Goal: Find specific page/section: Find specific page/section

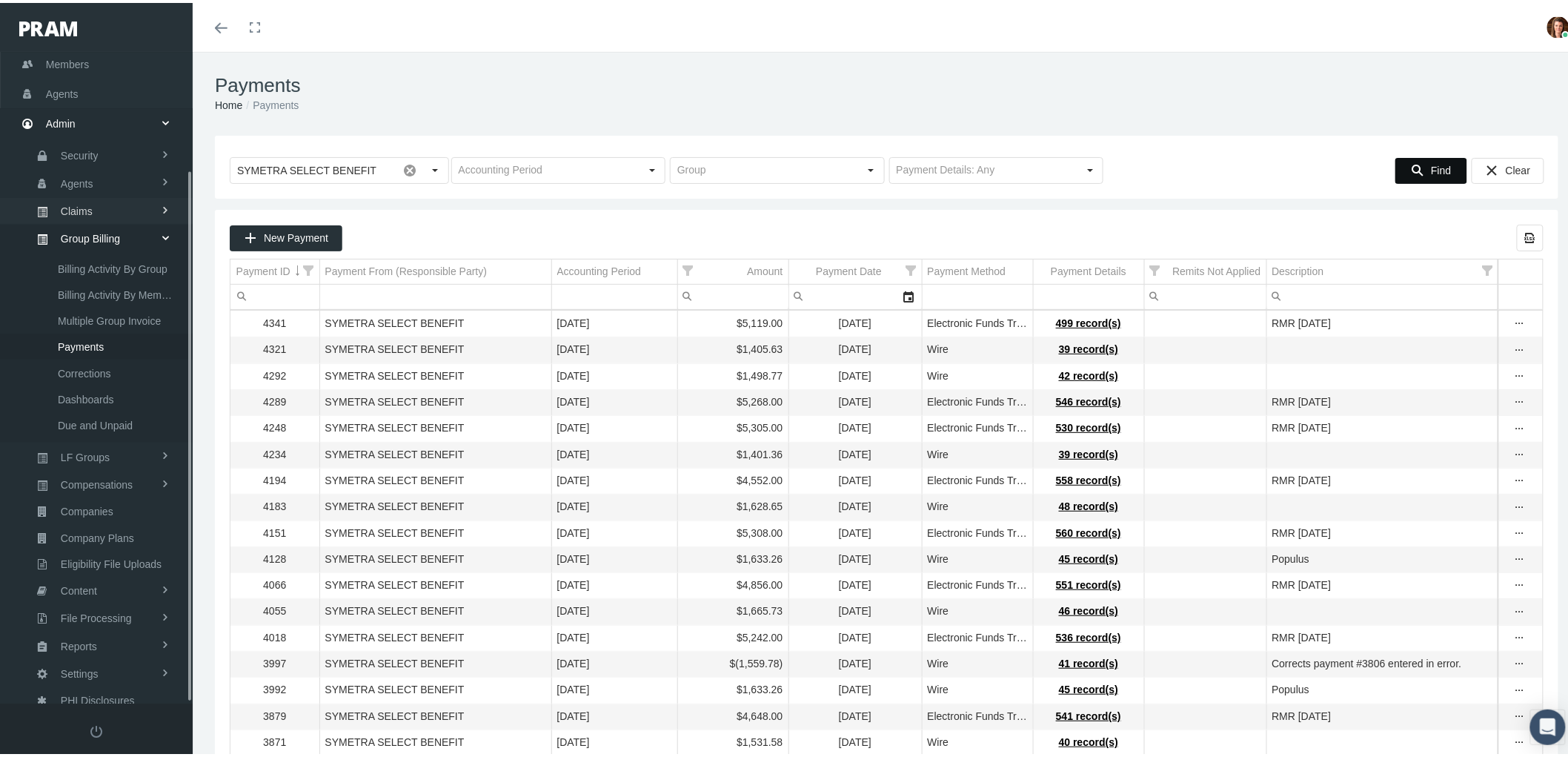
click at [93, 197] on link "Claims" at bounding box center [96, 208] width 193 height 26
click at [110, 255] on span "PBM Invoices" at bounding box center [89, 263] width 63 height 25
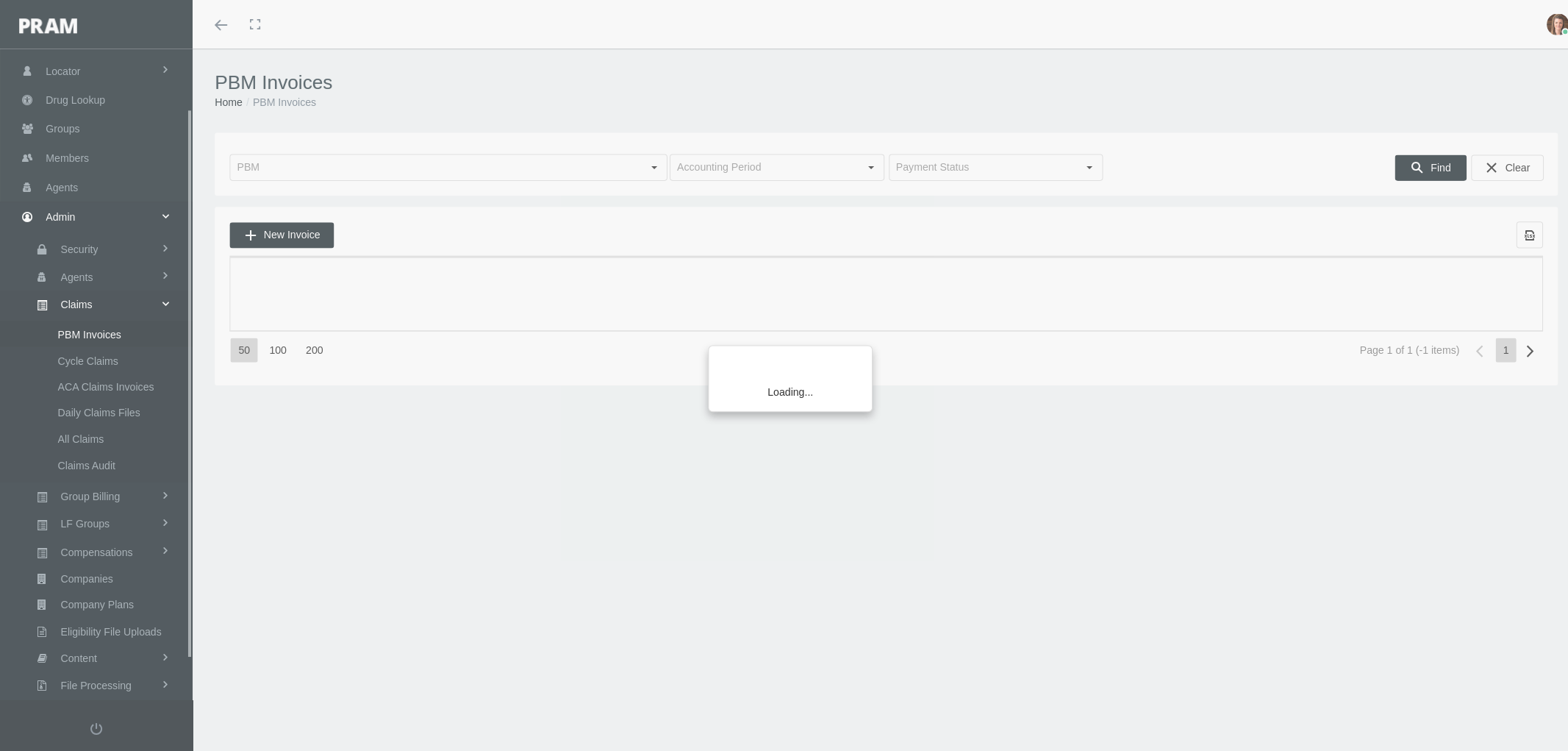
scroll to position [117, 0]
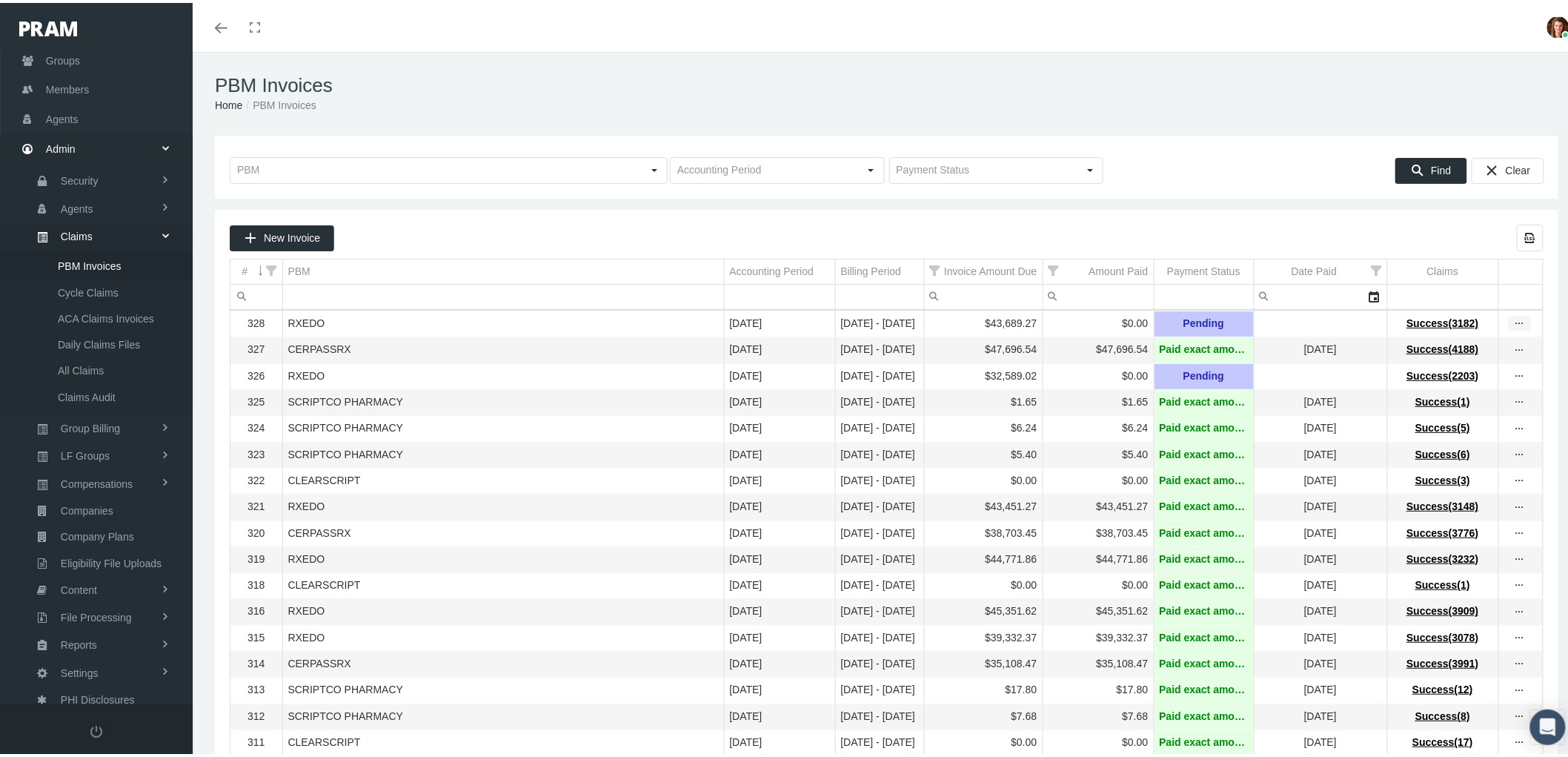
click at [1513, 321] on icon "more" at bounding box center [1519, 321] width 13 height 13
click at [1468, 346] on div "View Invoice" at bounding box center [1444, 348] width 145 height 31
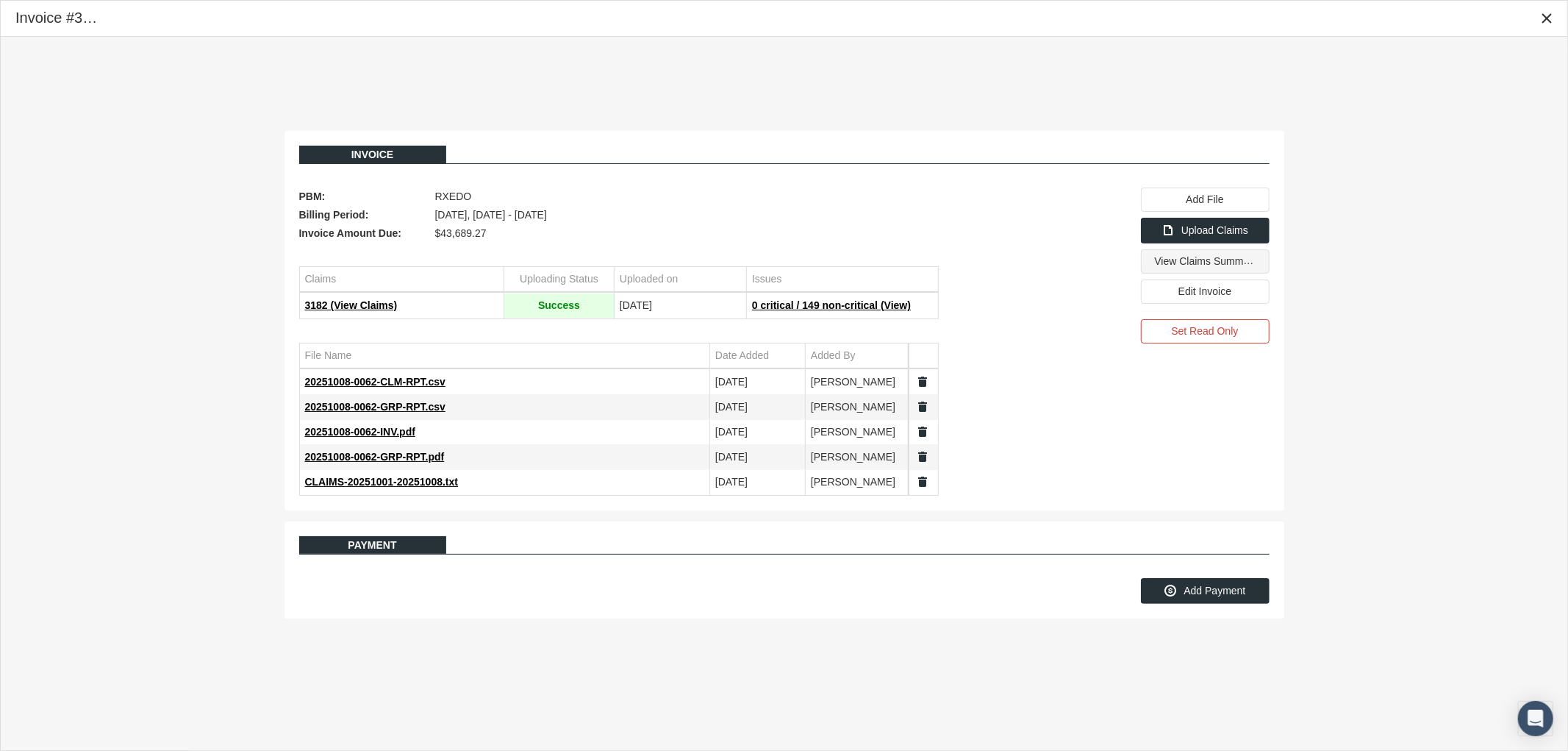
click at [1192, 267] on span "View Claims Summary" at bounding box center [1206, 260] width 103 height 12
